Goal: Task Accomplishment & Management: Manage account settings

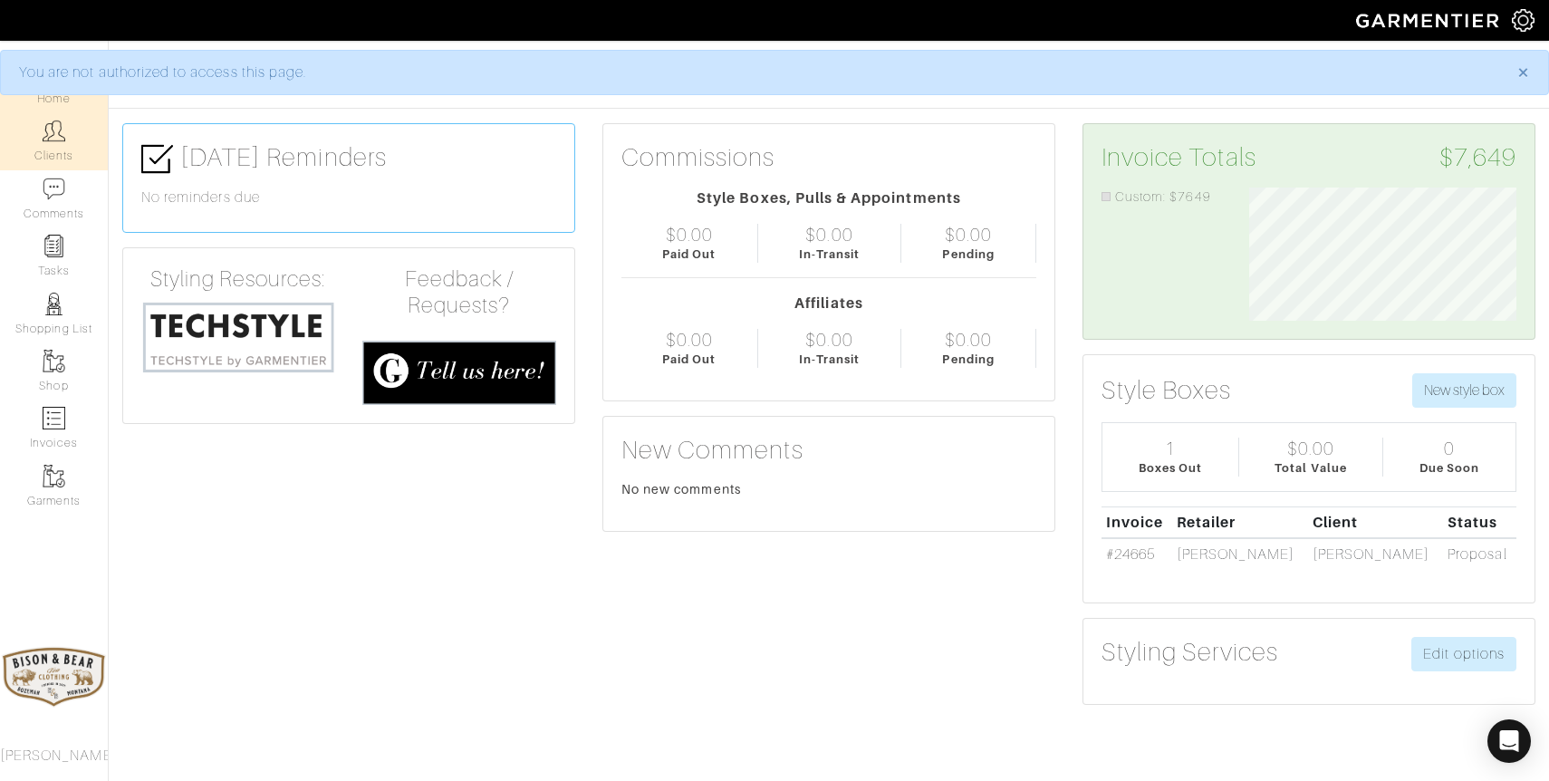
scroll to position [133, 294]
click at [34, 149] on link "Clients" at bounding box center [54, 140] width 108 height 57
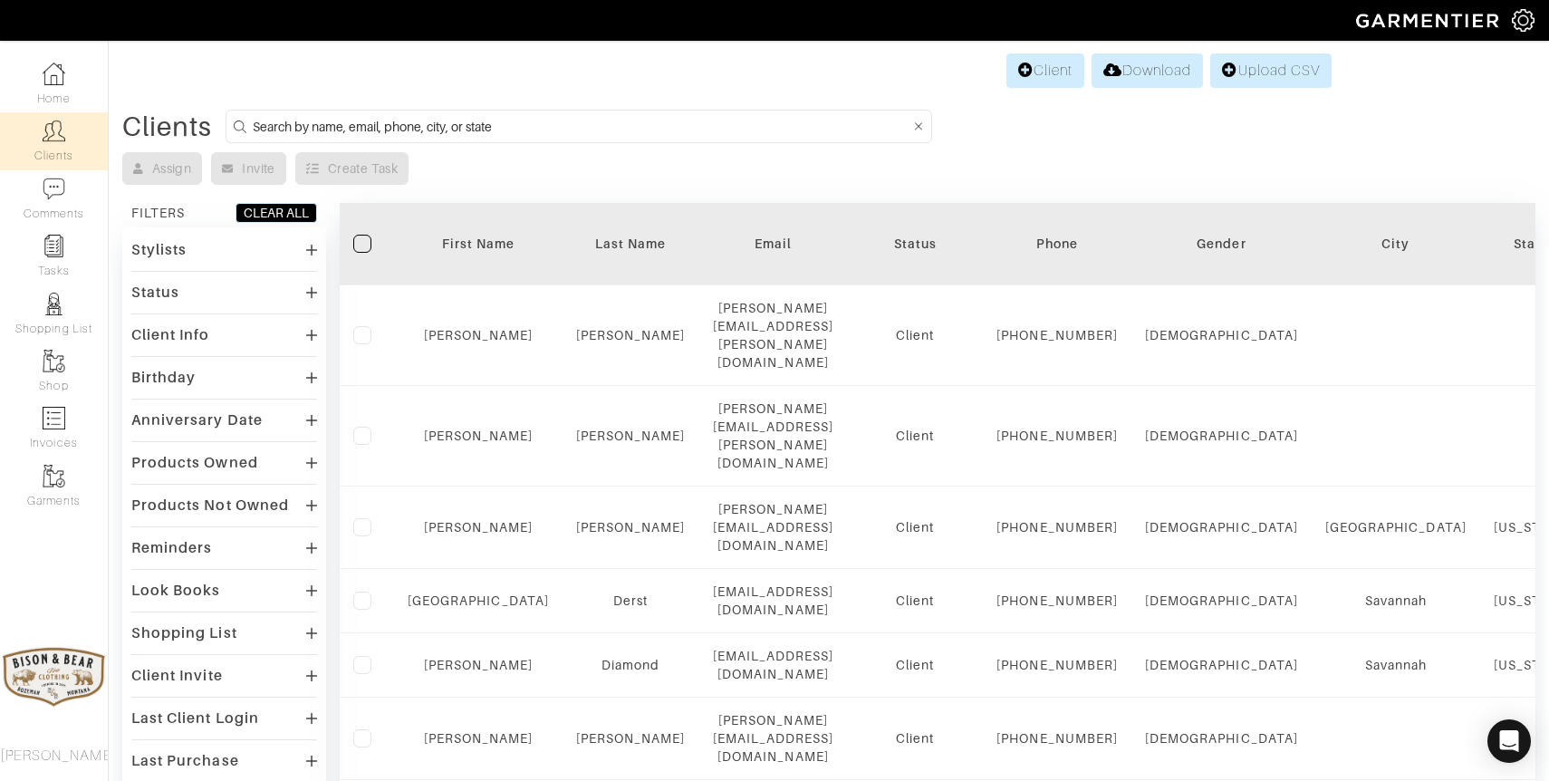
click at [612, 127] on input at bounding box center [581, 126] width 657 height 23
type input "hall"
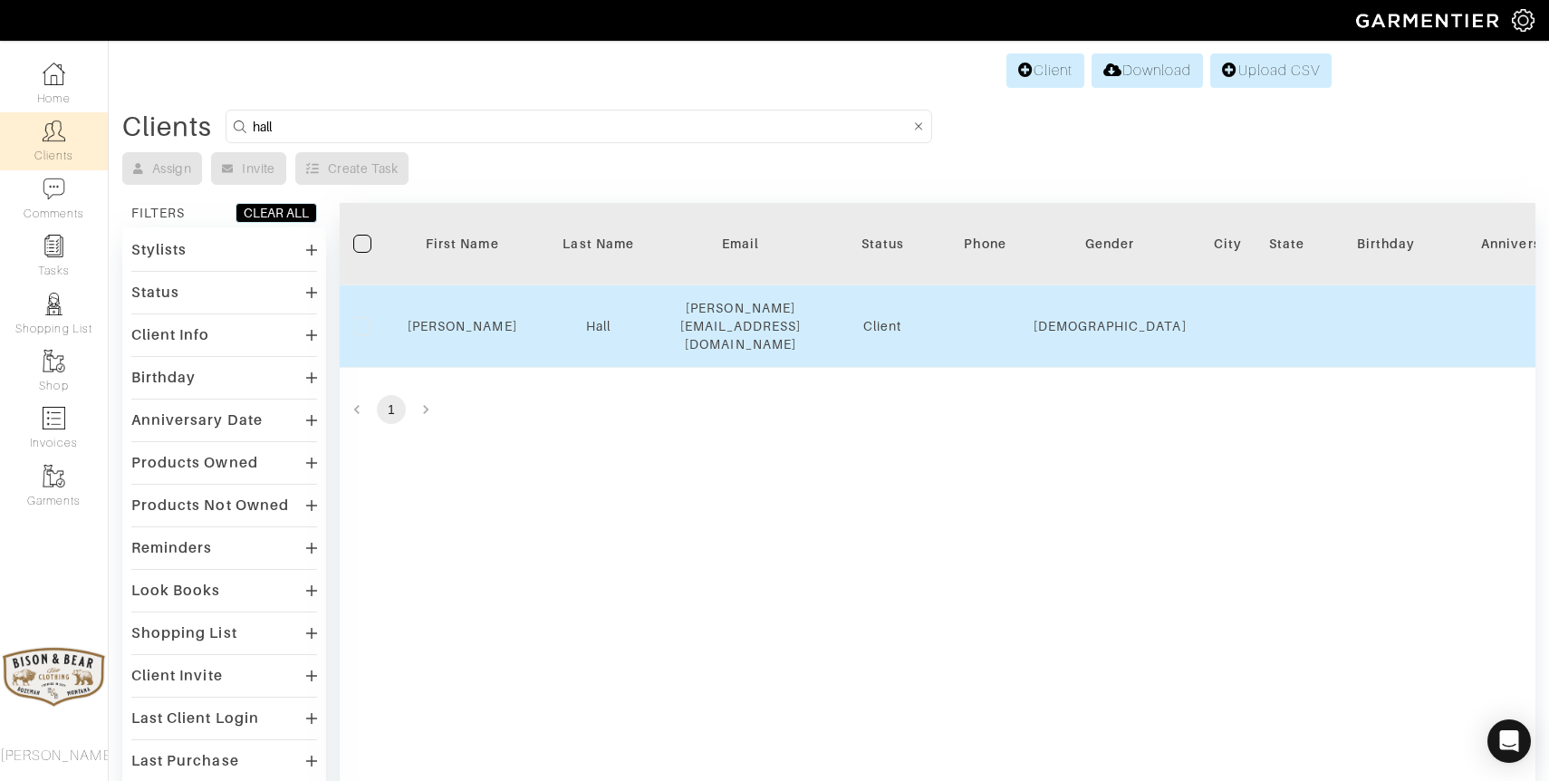
click at [615, 317] on div "Hall" at bounding box center [598, 326] width 109 height 18
click at [596, 319] on link "Hall" at bounding box center [598, 326] width 24 height 14
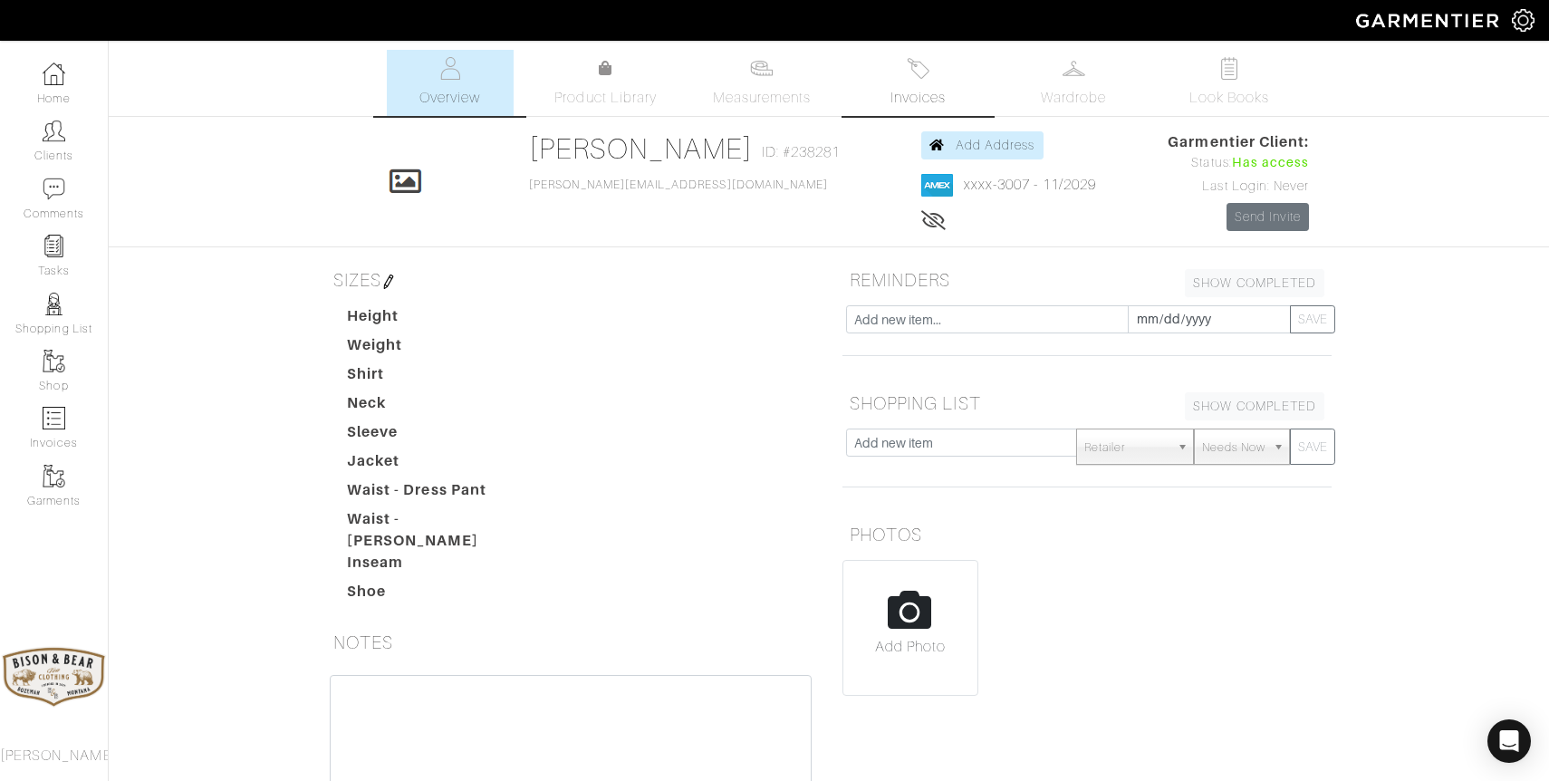
click at [932, 70] on link "Invoices" at bounding box center [917, 83] width 127 height 66
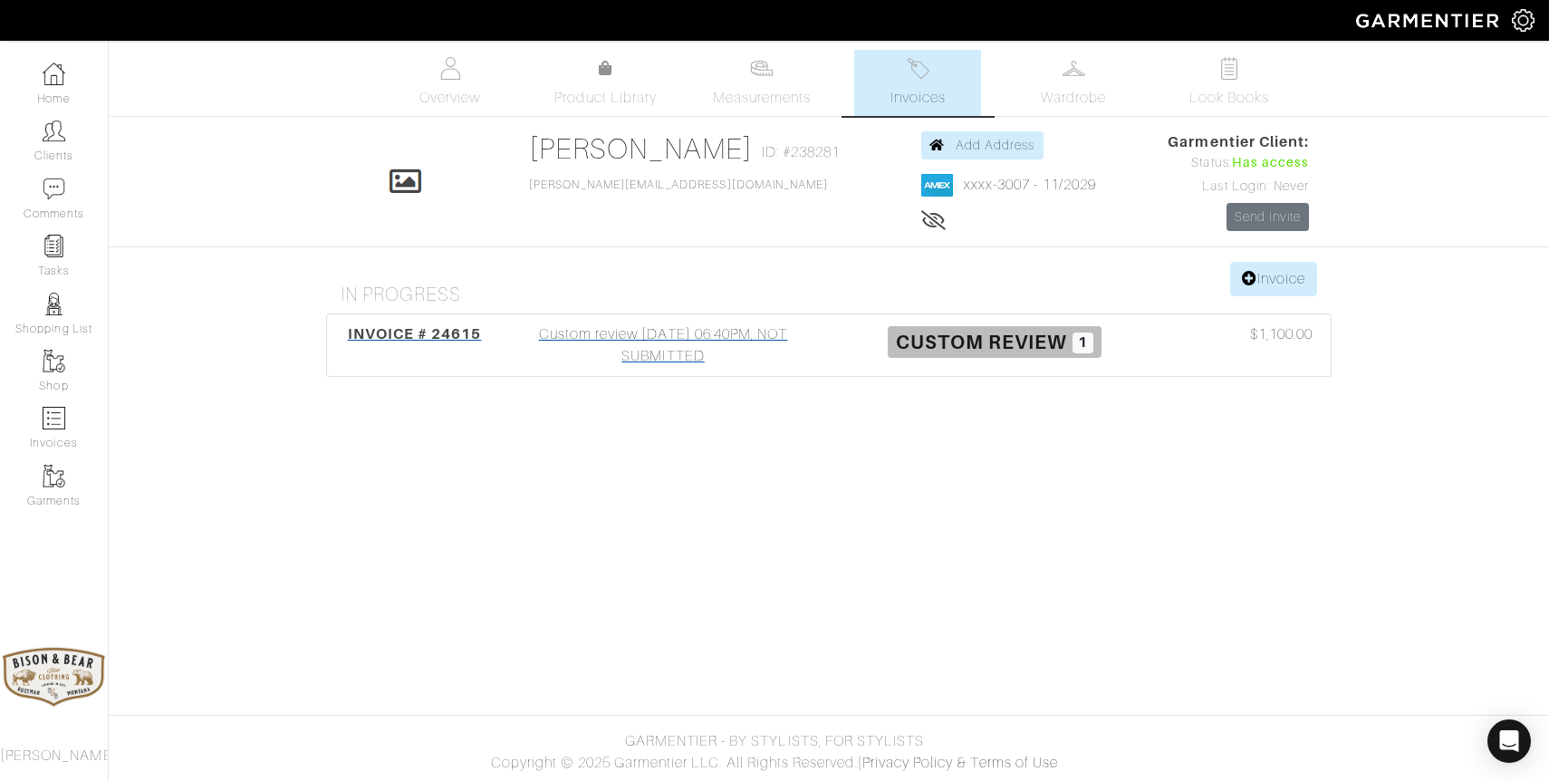
click at [660, 346] on div "Custom review [DATE] 06:40PM, NOT SUBMITTED" at bounding box center [663, 344] width 332 height 43
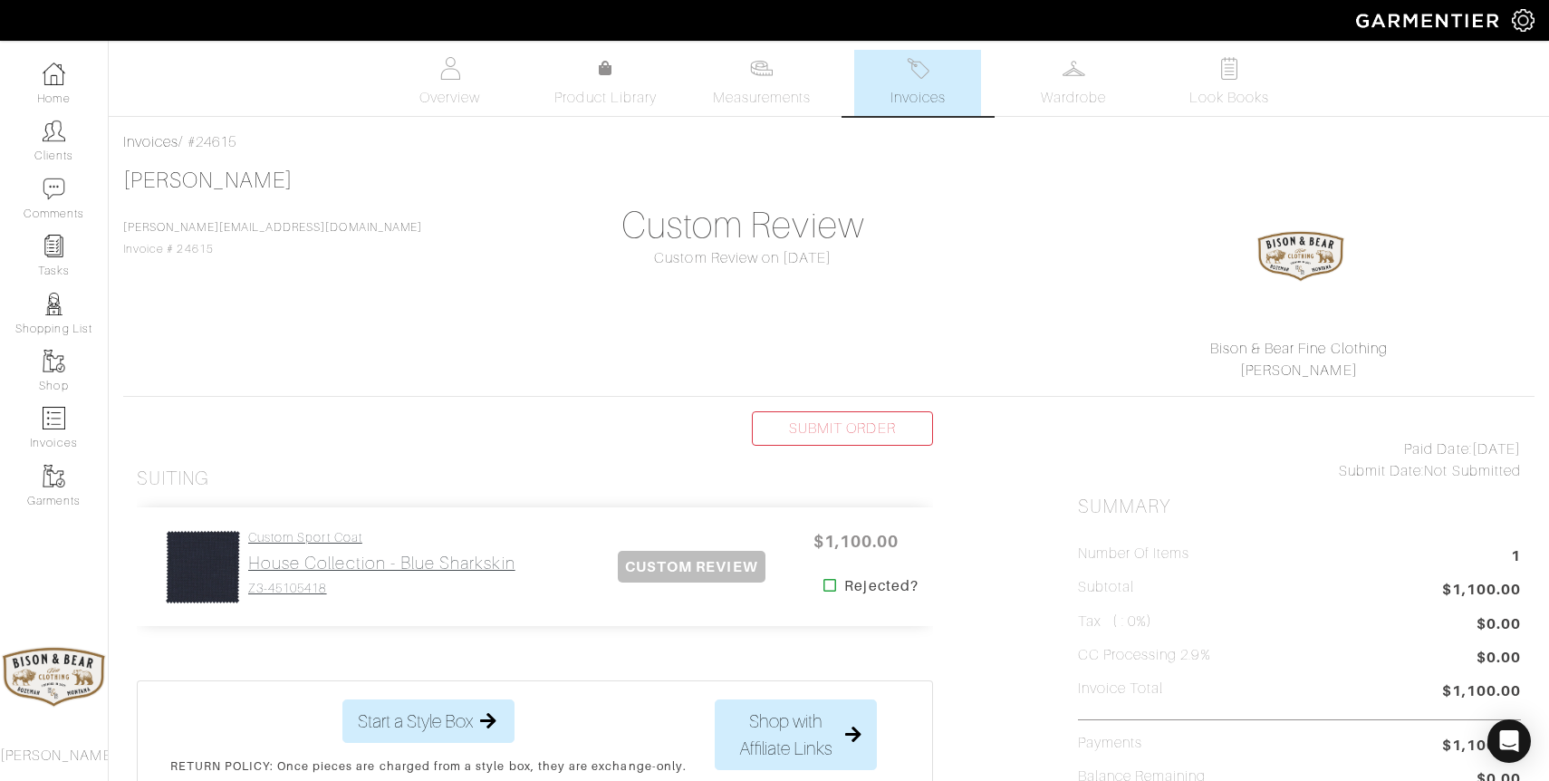
click at [428, 571] on h2 "House Collection - Blue Sharkskin" at bounding box center [381, 563] width 267 height 21
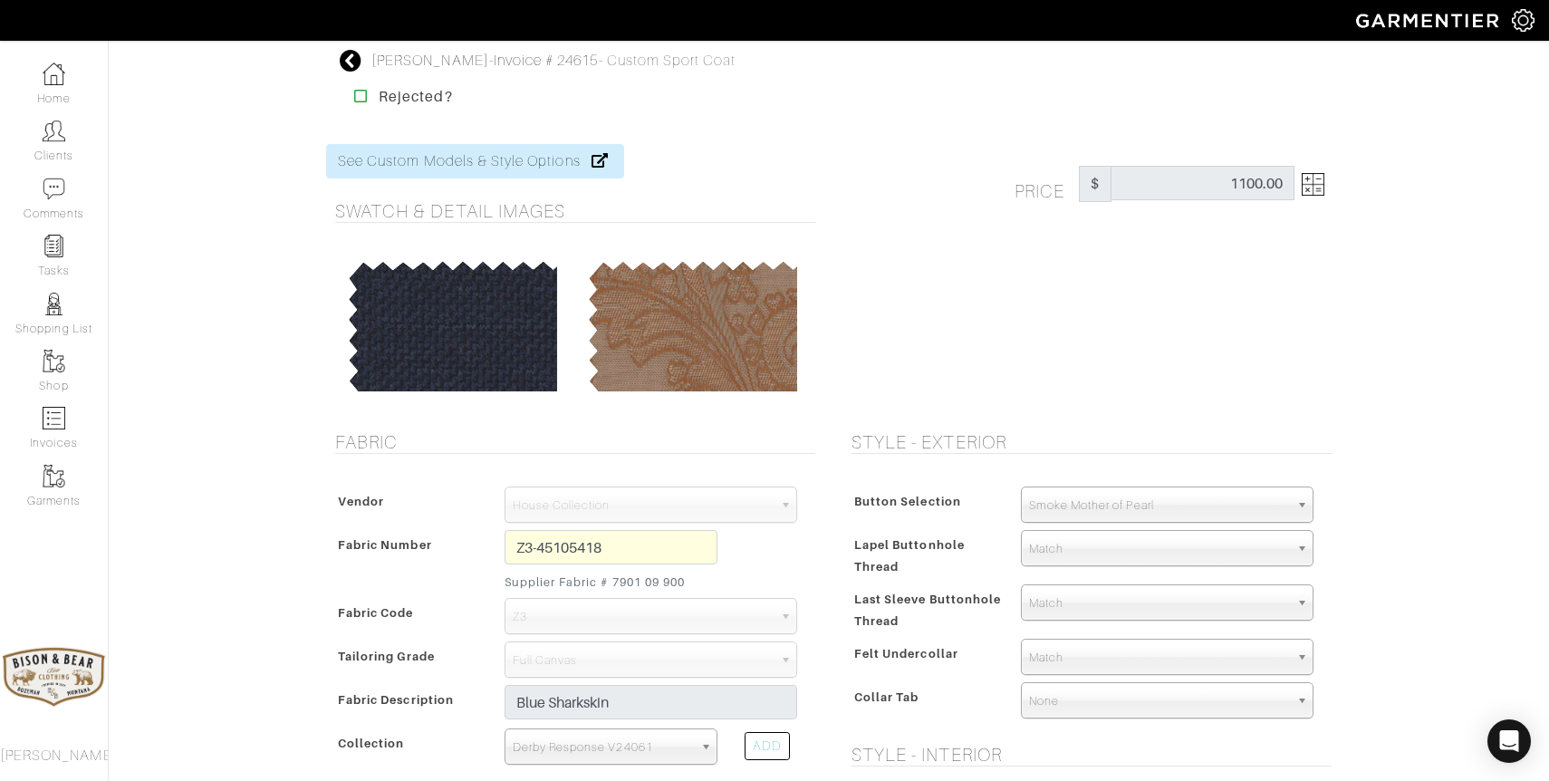
click at [347, 61] on icon at bounding box center [351, 61] width 23 height 22
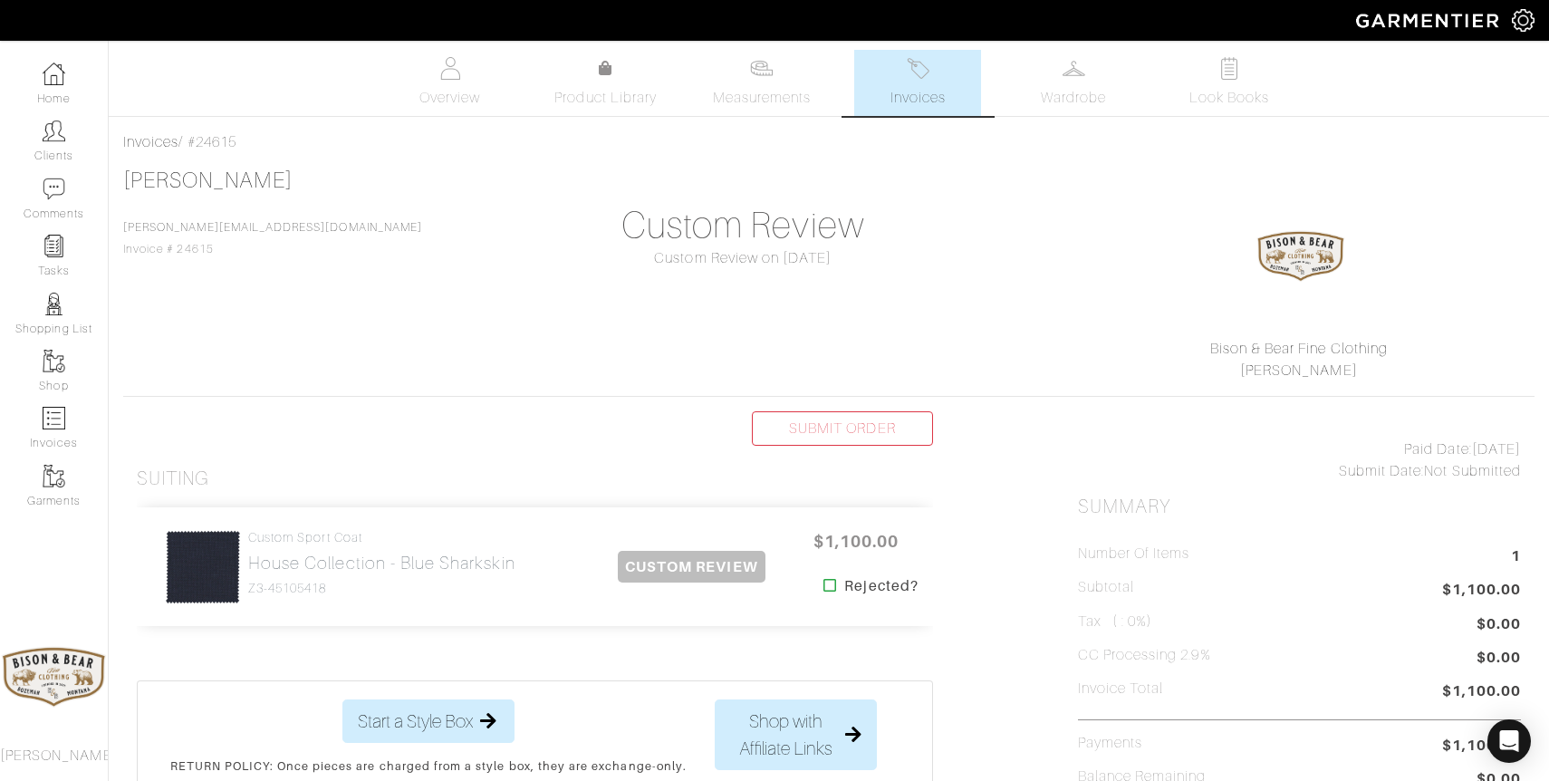
click at [785, 91] on span "Measurements" at bounding box center [762, 98] width 99 height 22
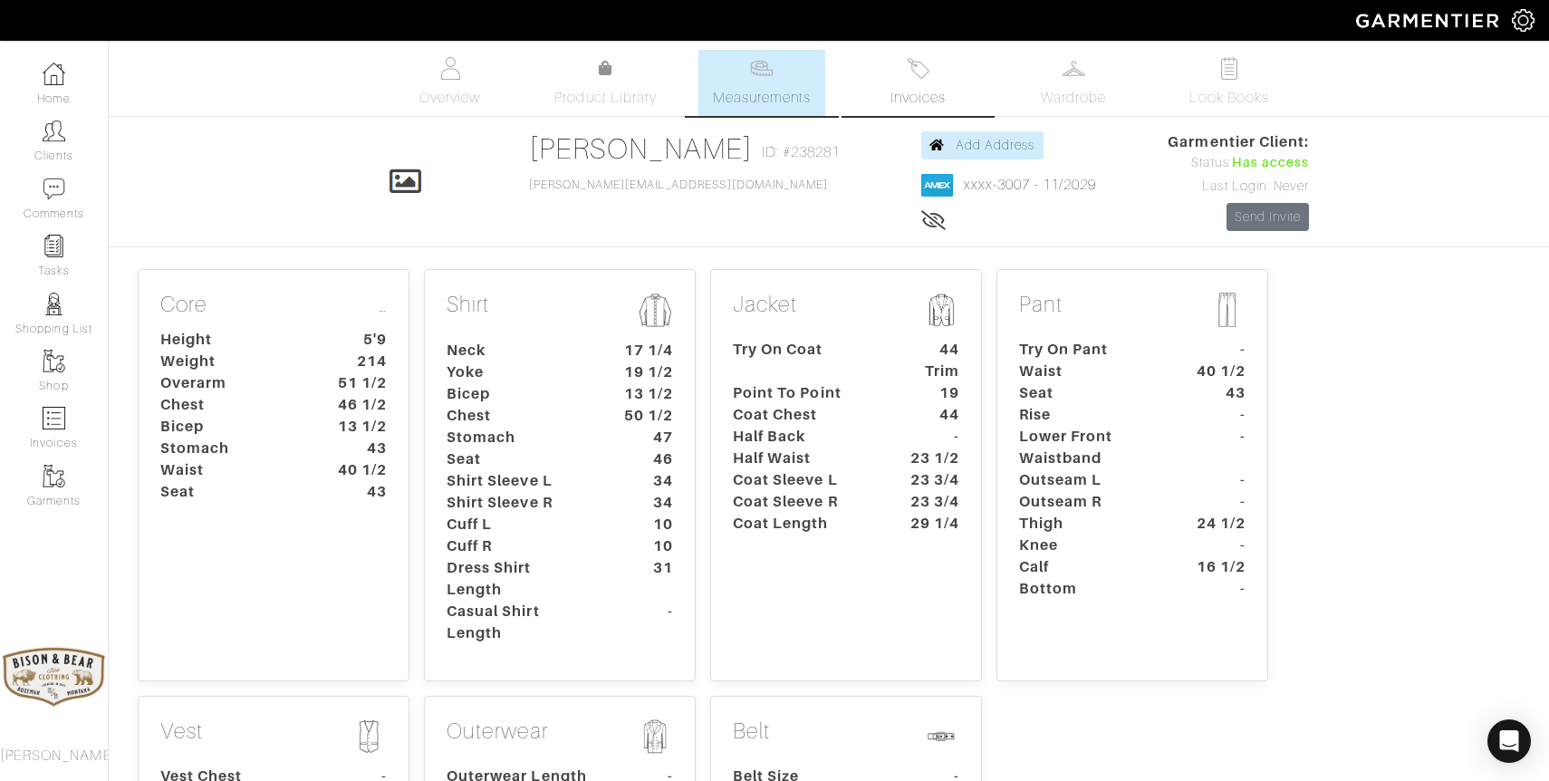
click at [916, 68] on img at bounding box center [918, 68] width 23 height 23
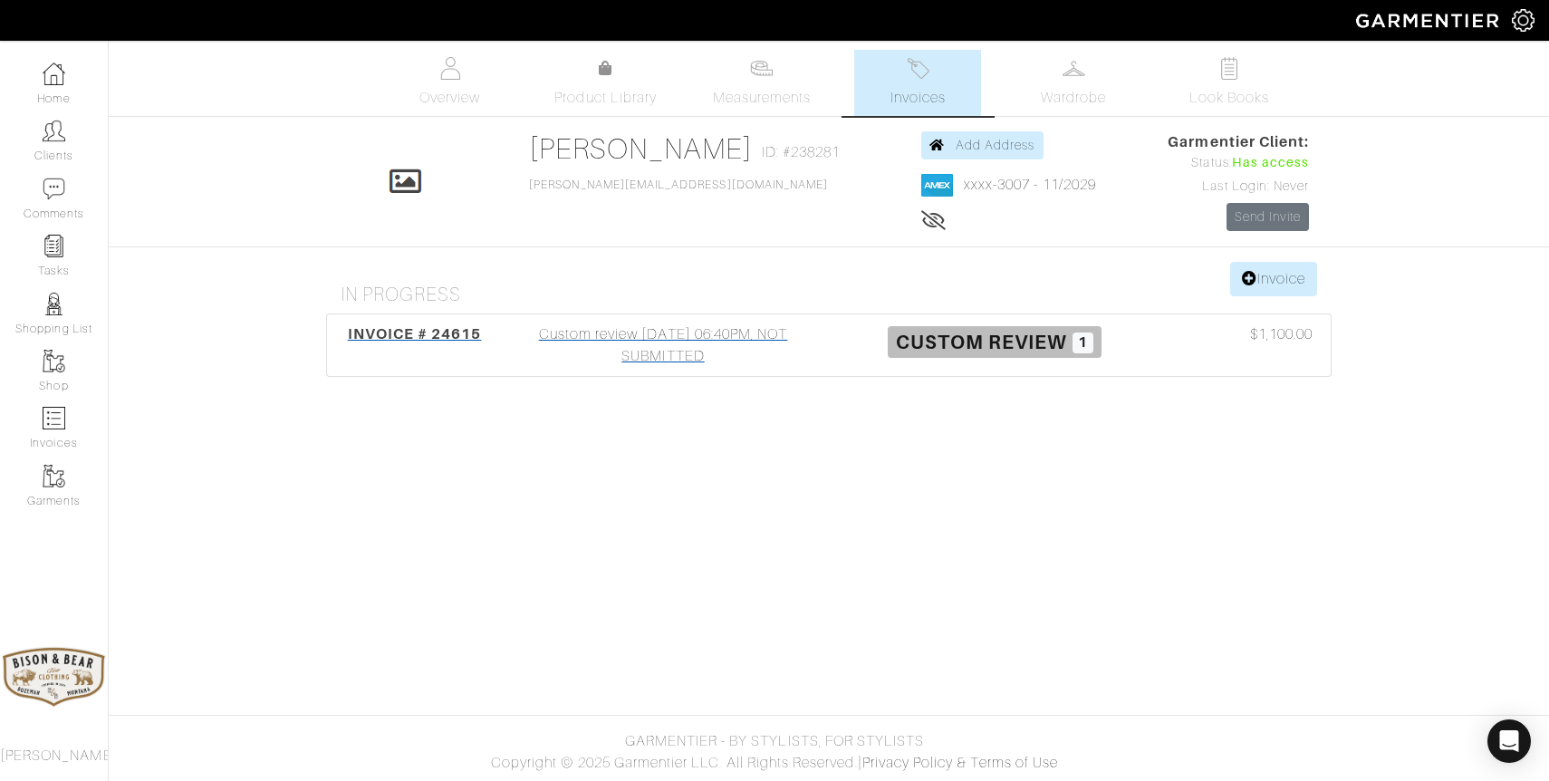
click at [671, 348] on div "Custom review [DATE] 06:40PM, NOT SUBMITTED" at bounding box center [663, 344] width 332 height 43
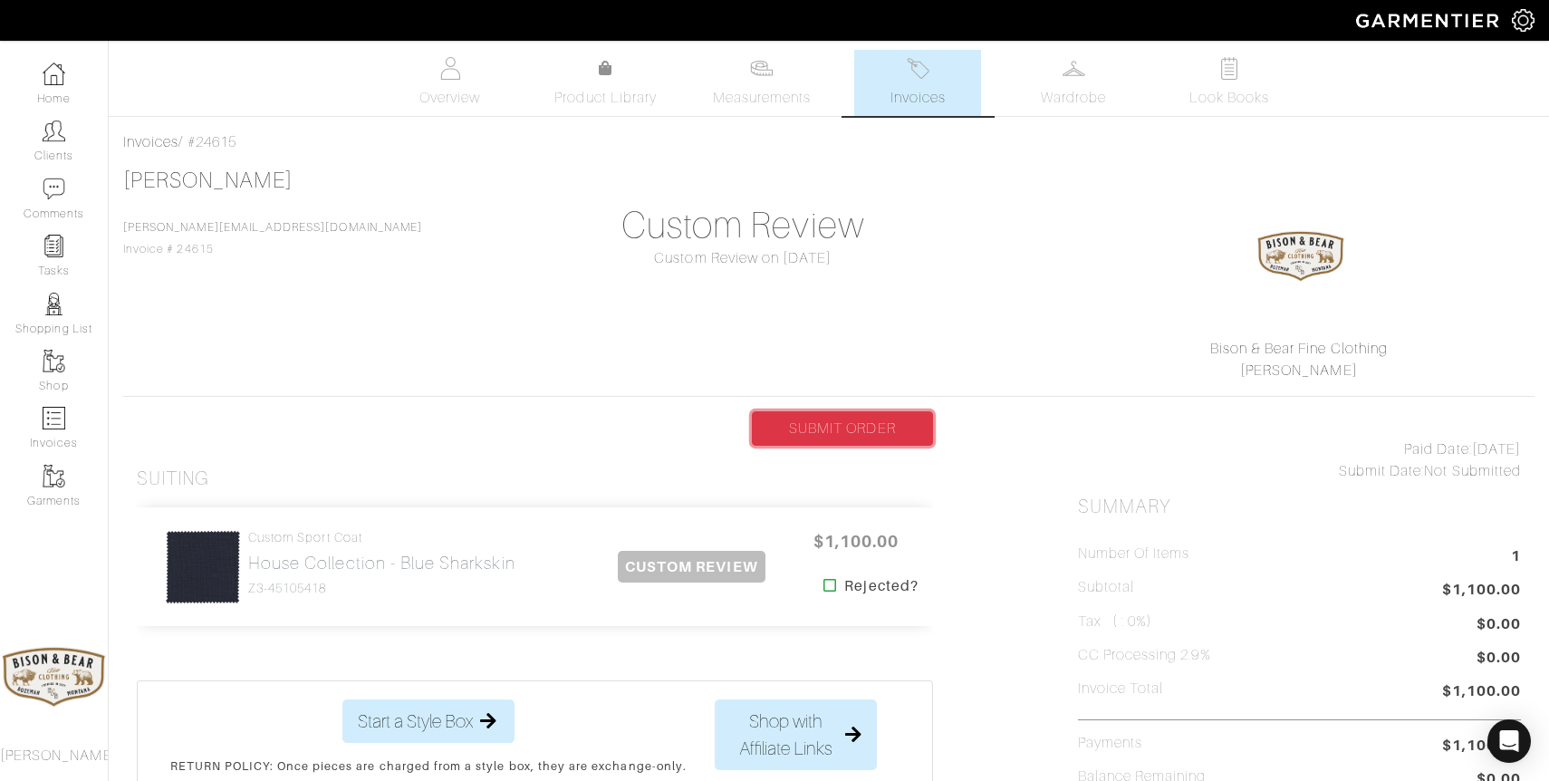
click at [822, 429] on link "SUBMIT ORDER" at bounding box center [842, 428] width 181 height 34
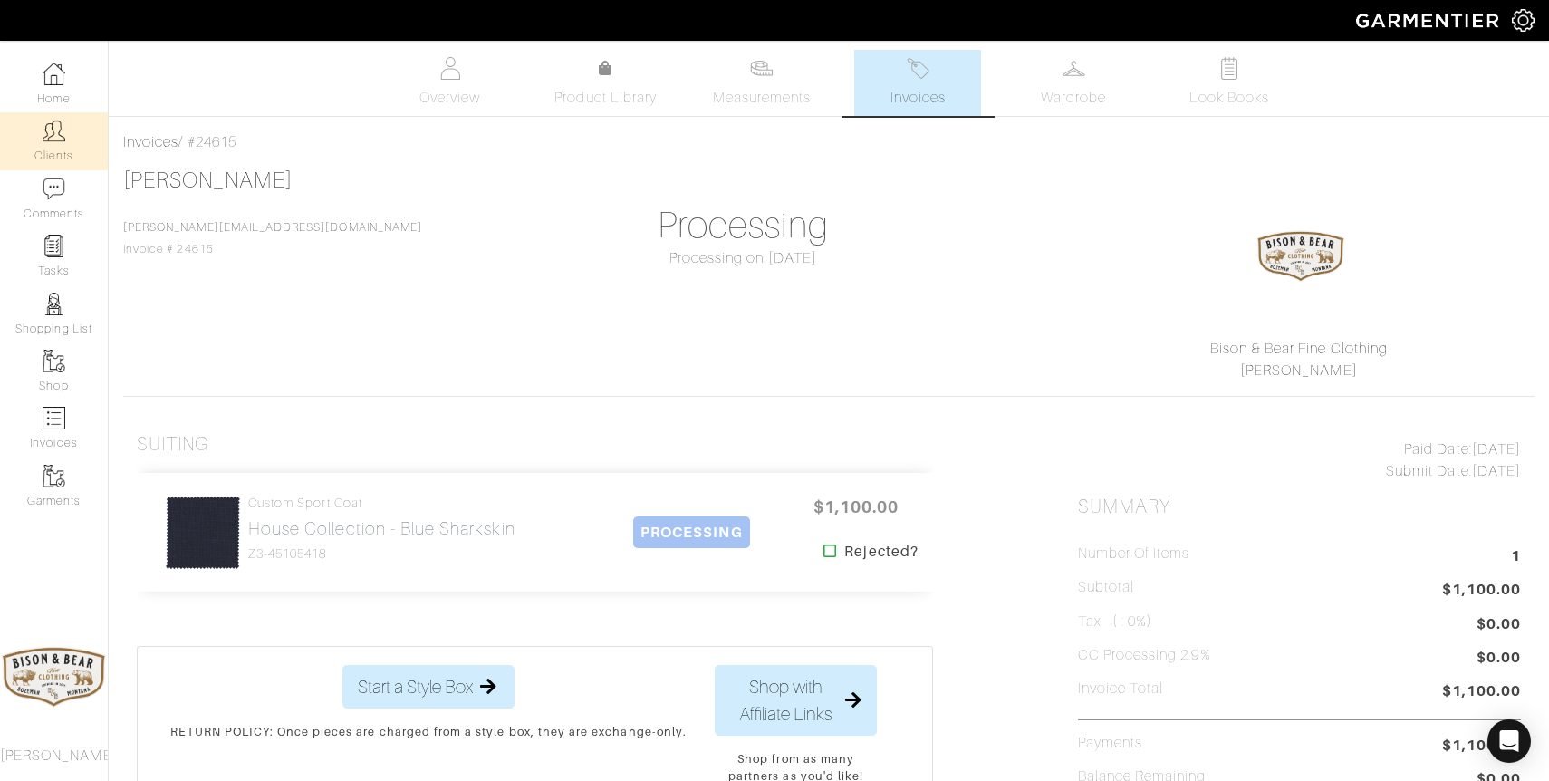
click at [51, 139] on img at bounding box center [54, 131] width 23 height 23
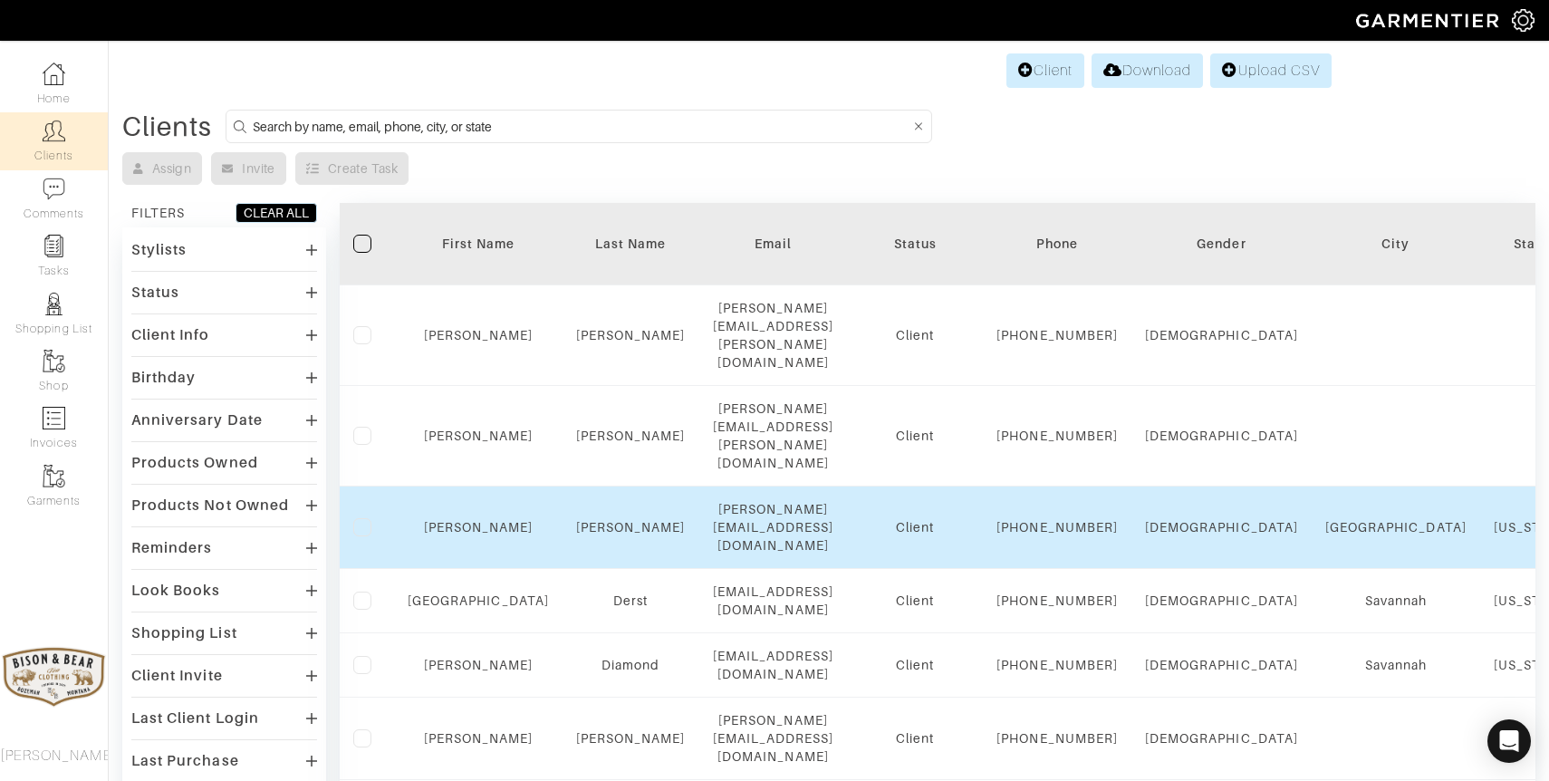
click at [592, 486] on td "Dawkins" at bounding box center [630, 527] width 137 height 82
click at [591, 520] on link "Dawkins" at bounding box center [631, 527] width 110 height 14
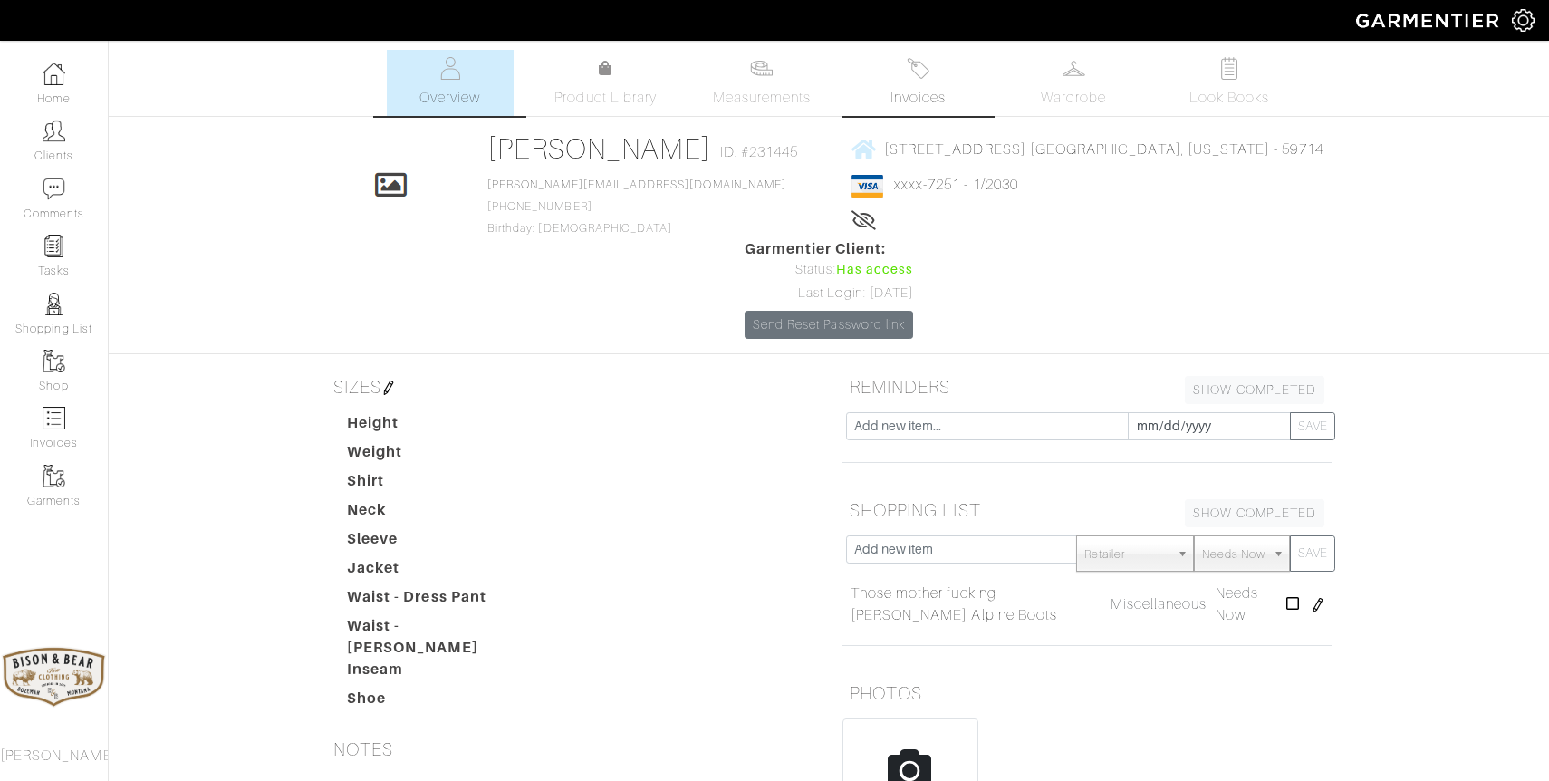
click at [918, 78] on img at bounding box center [918, 68] width 23 height 23
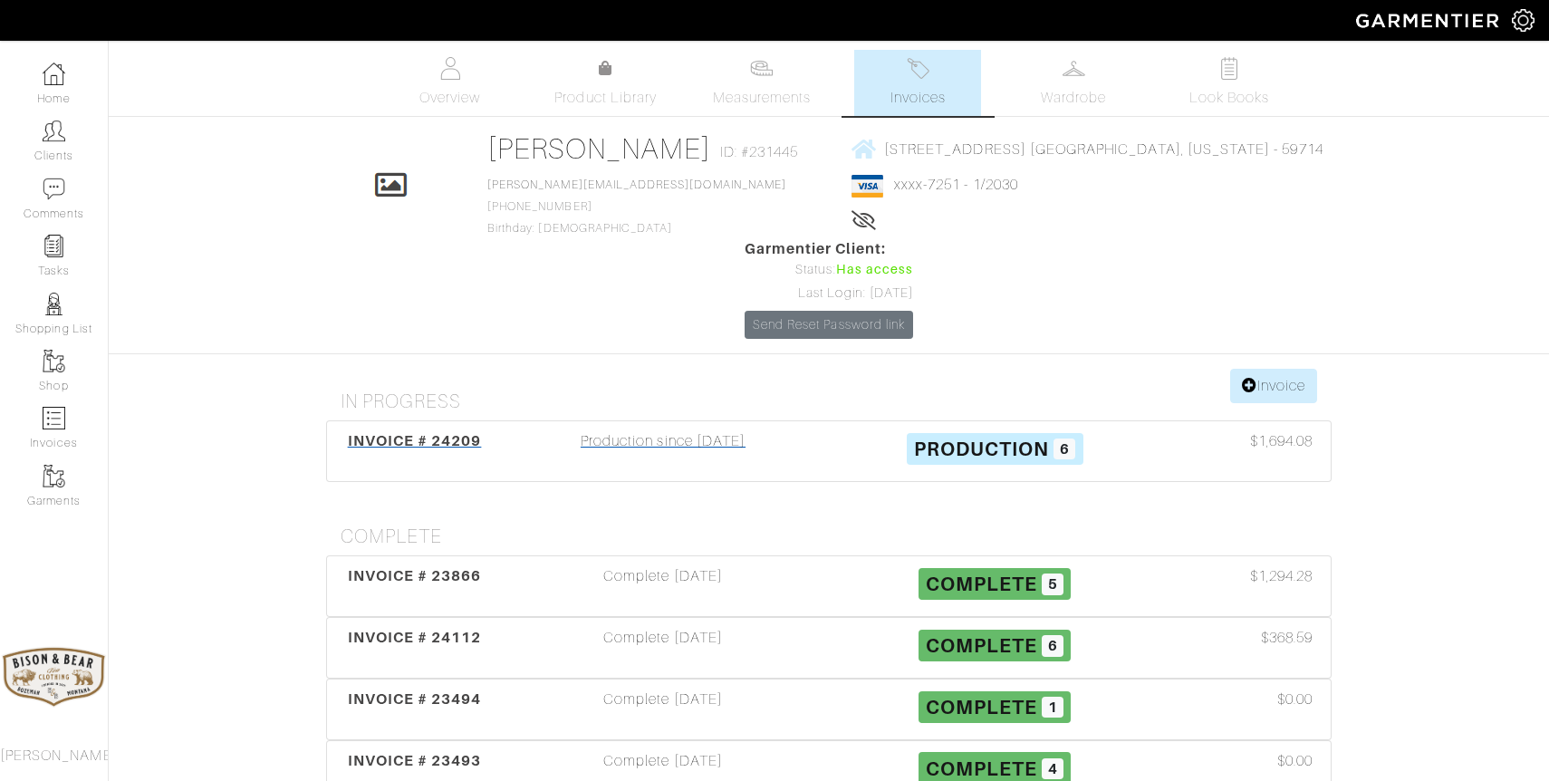
click at [701, 421] on div "INVOICE # 24209 Production since 08/30/25 Production 6 $1,694.08" at bounding box center [829, 451] width 1004 height 60
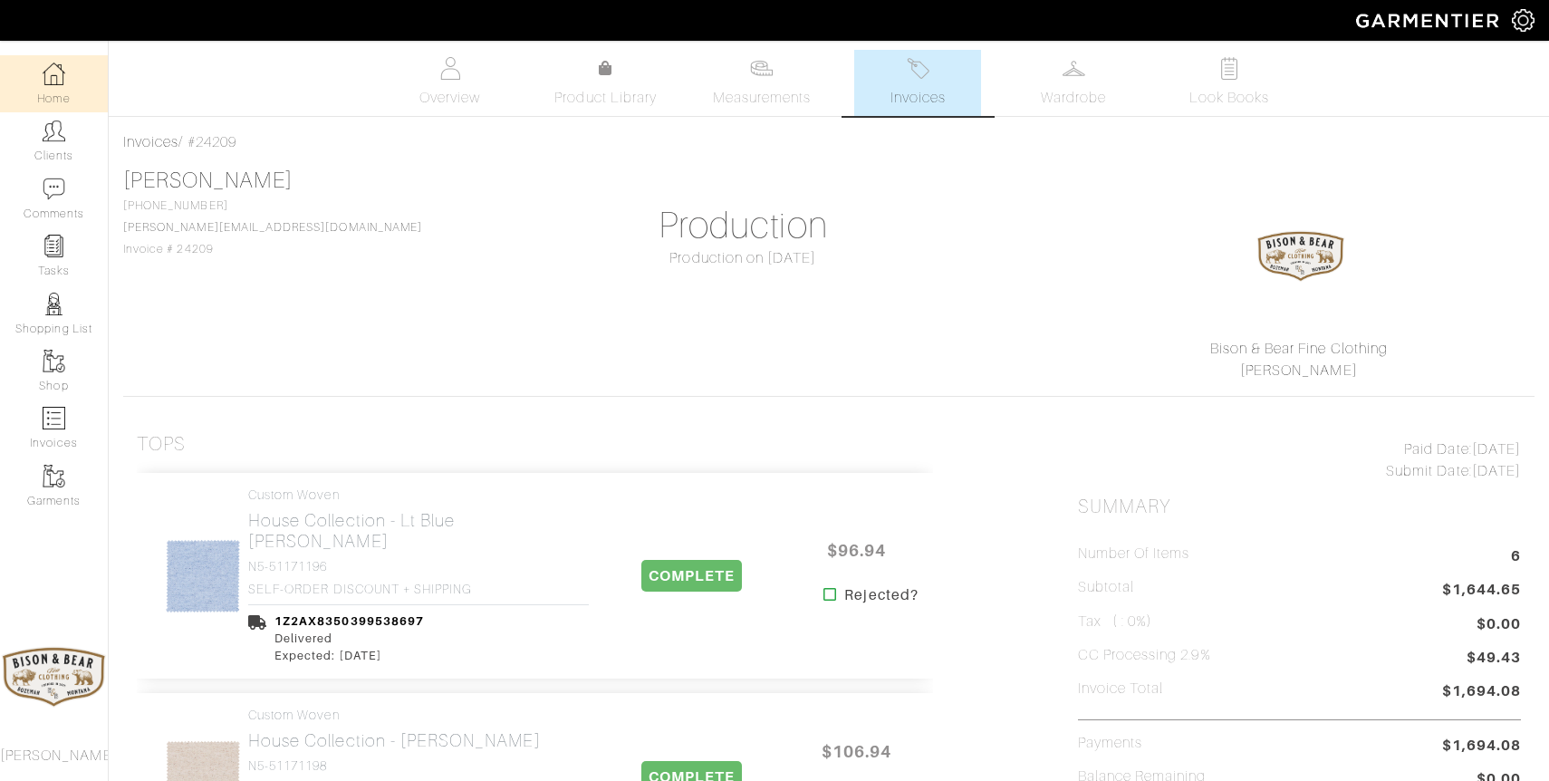
click at [61, 78] on img at bounding box center [54, 73] width 23 height 23
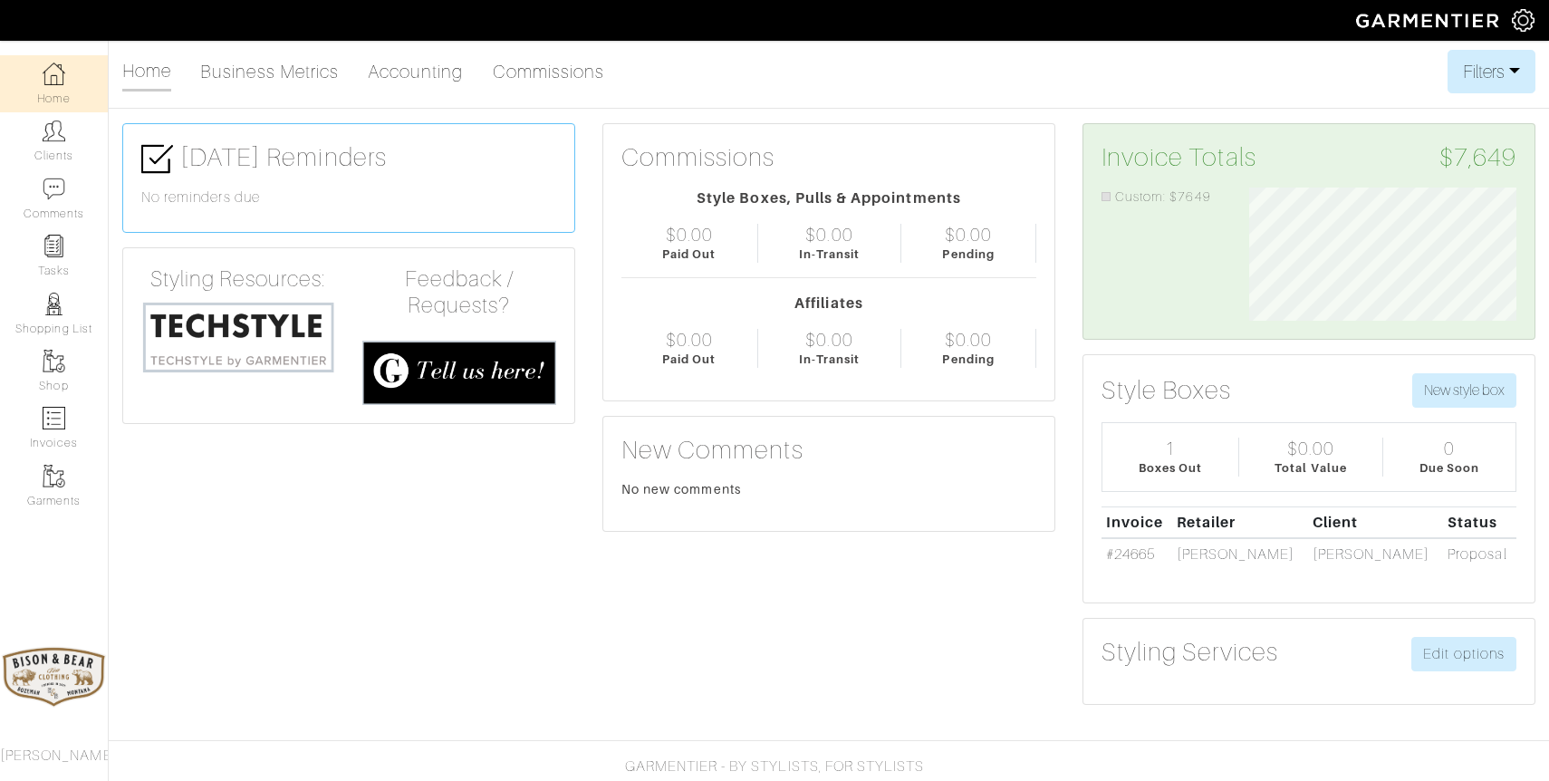
scroll to position [25, 0]
